Goal: Task Accomplishment & Management: Use online tool/utility

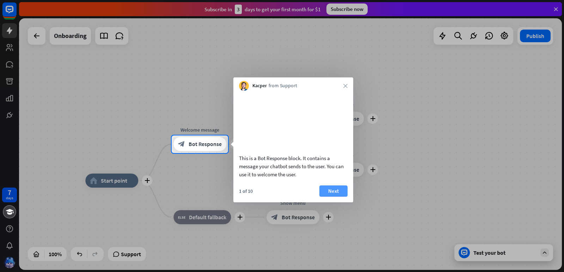
click at [325, 197] on button "Next" at bounding box center [333, 191] width 28 height 11
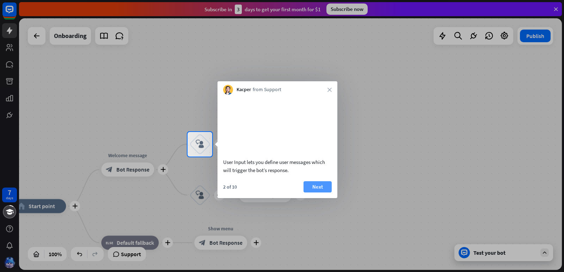
click at [316, 192] on button "Next" at bounding box center [317, 186] width 28 height 11
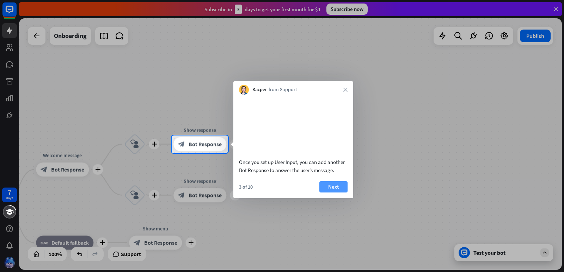
click at [331, 193] on button "Next" at bounding box center [333, 186] width 28 height 11
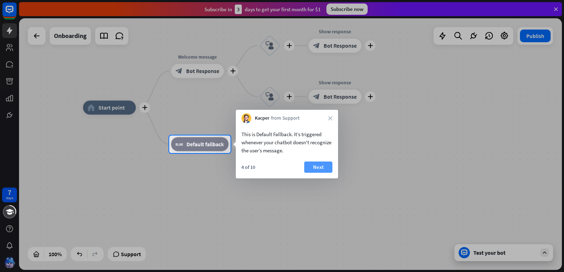
click at [323, 168] on button "Next" at bounding box center [318, 167] width 28 height 11
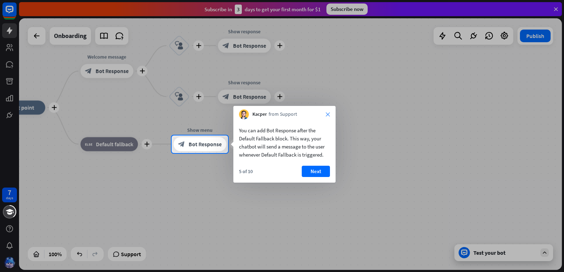
click at [328, 116] on icon "close" at bounding box center [328, 114] width 4 height 4
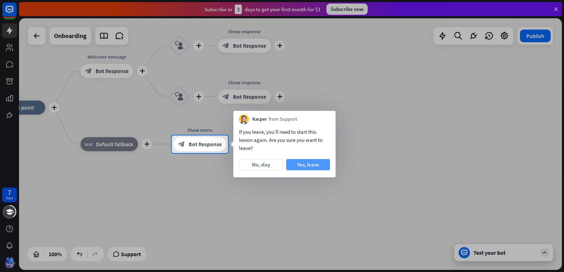
click at [313, 167] on button "Yes, leave" at bounding box center [308, 164] width 44 height 11
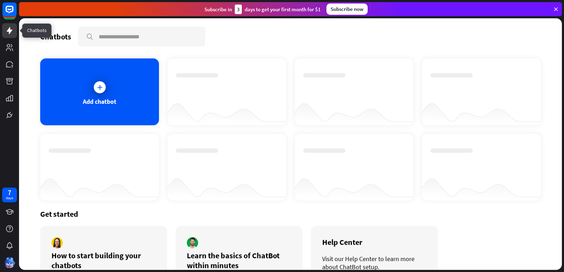
click at [11, 32] on icon at bounding box center [10, 30] width 6 height 7
click at [89, 85] on div "Add chatbot" at bounding box center [99, 91] width 119 height 67
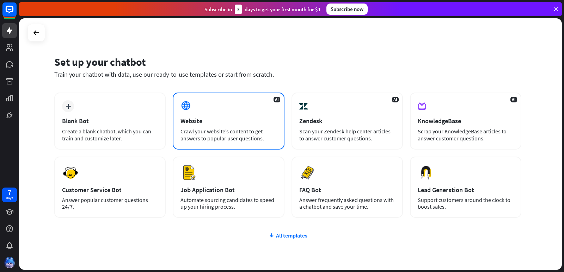
scroll to position [32, 0]
